Goal: Find specific page/section: Locate a particular part of the current website

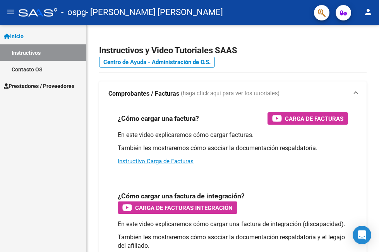
click at [38, 86] on span "Prestadores / Proveedores" at bounding box center [39, 86] width 70 height 9
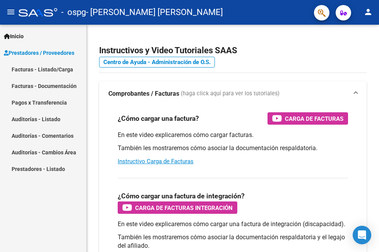
click at [47, 72] on link "Facturas - Listado/Carga" at bounding box center [43, 69] width 86 height 17
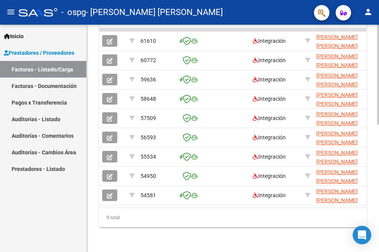
scroll to position [255, 0]
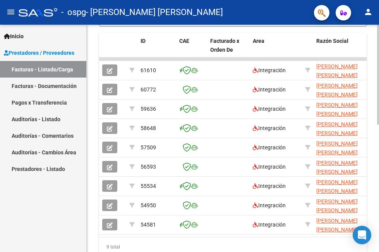
click at [374, 203] on div "Video tutorial PRESTADORES -> Listado de CPBTs Emitidos por Prestadores / Prove…" at bounding box center [234, 26] width 294 height 512
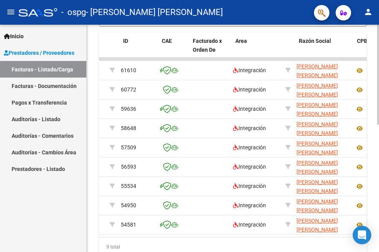
scroll to position [0, 17]
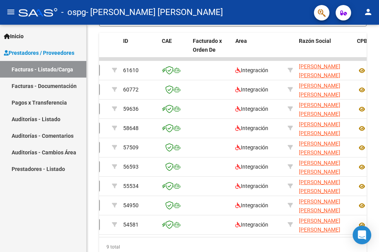
click at [45, 104] on link "Pagos x Transferencia" at bounding box center [43, 102] width 86 height 17
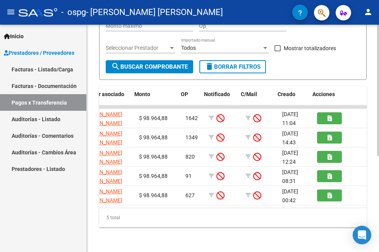
scroll to position [0, 117]
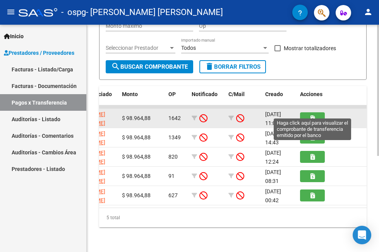
click at [308, 113] on button "button" at bounding box center [312, 119] width 25 height 12
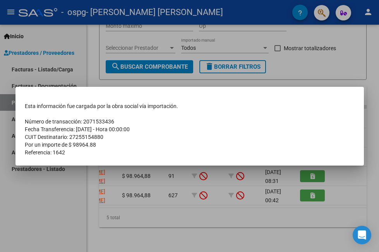
click at [330, 73] on div at bounding box center [189, 126] width 379 height 252
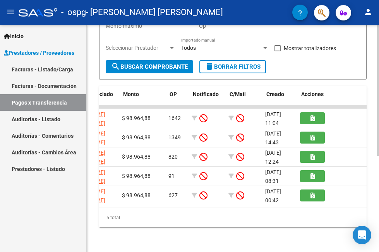
scroll to position [0, 0]
